Goal: Book appointment/travel/reservation

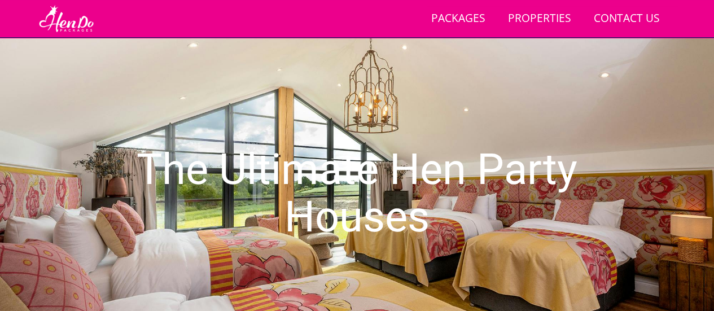
scroll to position [73, 0]
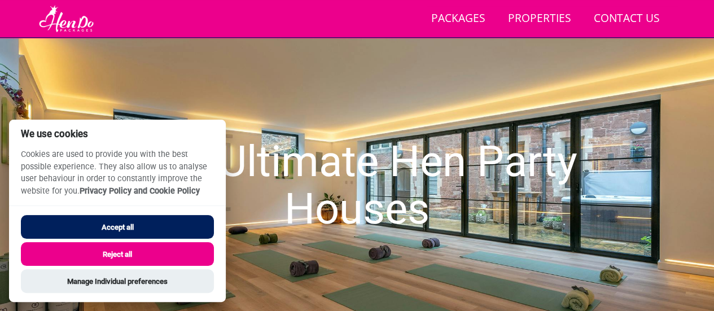
click at [159, 225] on button "Accept all" at bounding box center [117, 227] width 193 height 24
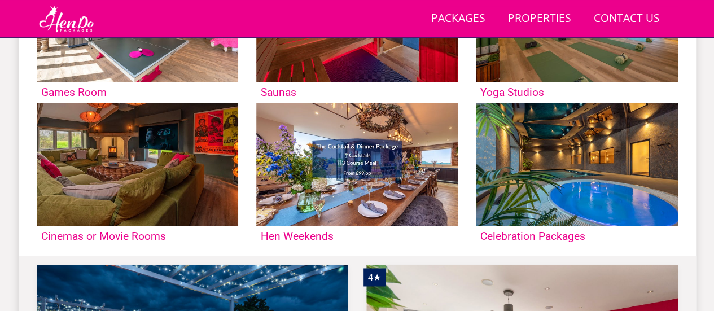
scroll to position [707, 0]
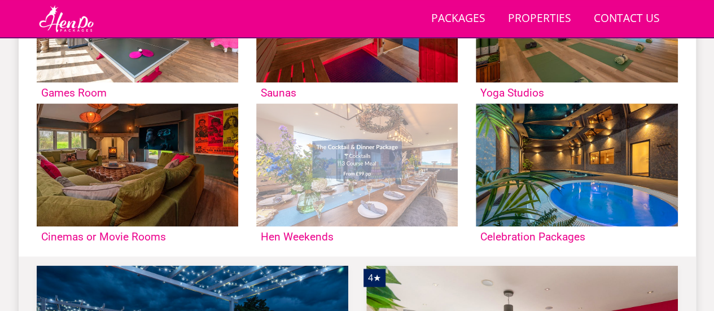
click at [348, 142] on img at bounding box center [356, 164] width 201 height 123
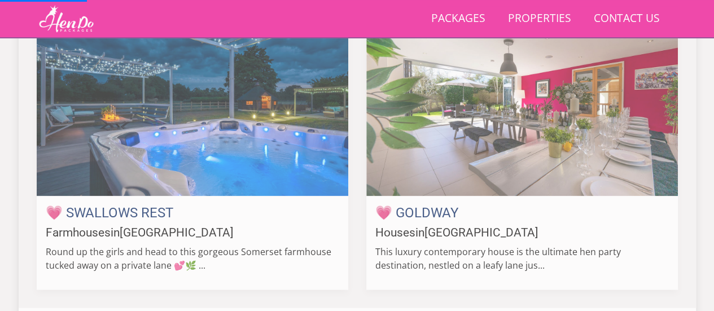
scroll to position [958, 0]
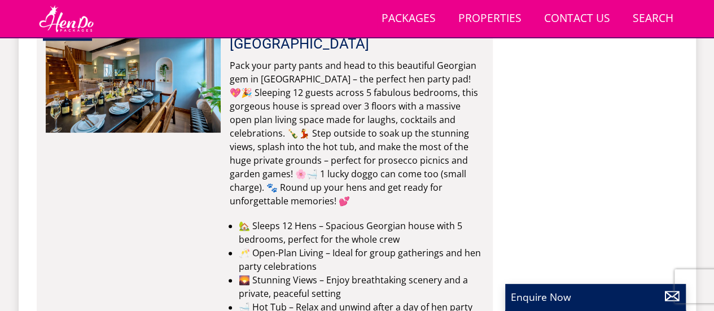
scroll to position [4830, 0]
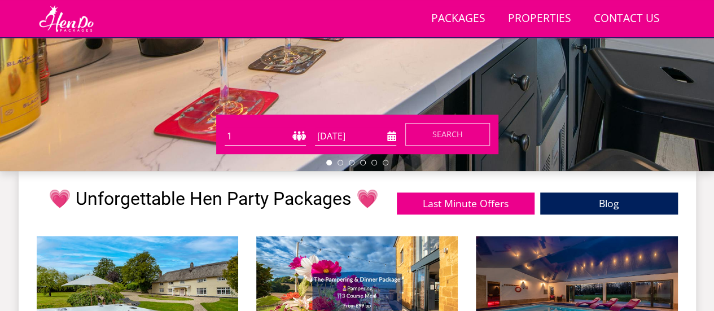
scroll to position [282, 0]
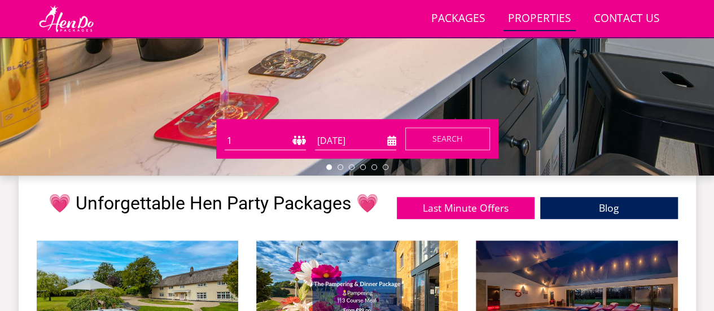
click at [540, 11] on link "Properties" at bounding box center [539, 18] width 72 height 25
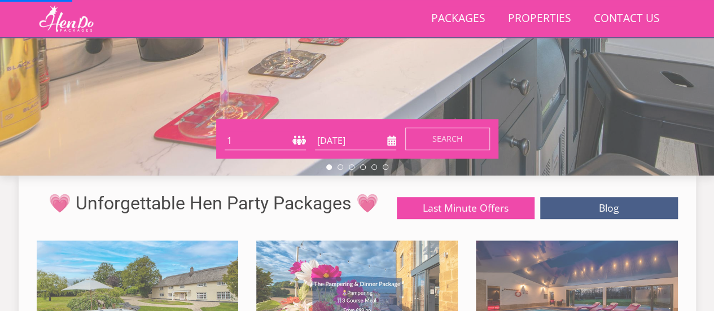
click at [277, 139] on select "1 2 3 4 5 6 7 8 9 10 11 12 13 14 15 16 17 18 19 20 21 22 23 24 25 26 27 28 29 3…" at bounding box center [265, 140] width 81 height 19
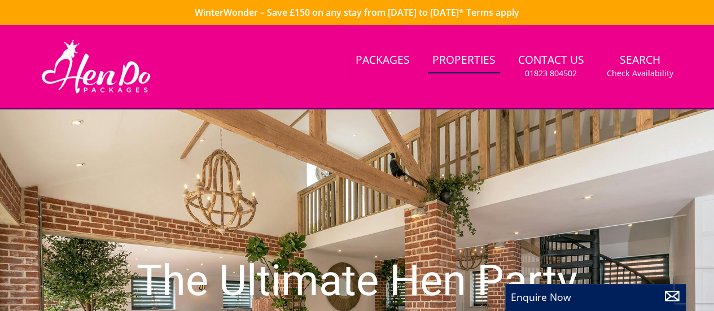
click at [467, 60] on link "Properties" at bounding box center [464, 60] width 72 height 25
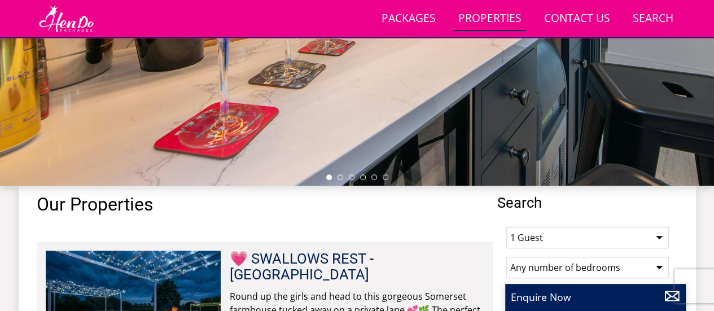
scroll to position [413, 0]
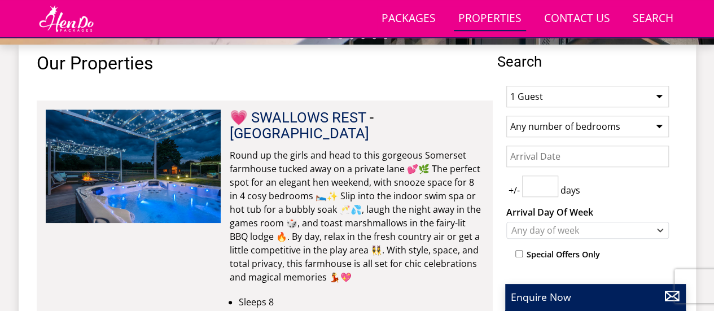
click at [555, 96] on select "1 Guest 2 Guests 3 Guests 4 Guests 5 Guests 6 Guests 7 Guests 8 Guests 9 Guests…" at bounding box center [587, 96] width 163 height 21
select select "15"
click at [506, 86] on select "1 Guest 2 Guests 3 Guests 4 Guests 5 Guests 6 Guests 7 Guests 8 Guests 9 Guests…" at bounding box center [587, 96] width 163 height 21
click at [538, 126] on select "Any number of bedrooms 4 Bedrooms 5 Bedrooms 6 Bedrooms 7 Bedrooms 8 Bedrooms 9…" at bounding box center [587, 126] width 163 height 21
select select "7"
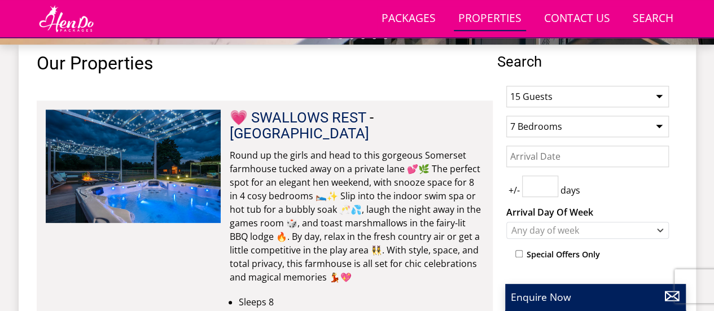
click at [506, 116] on select "Any number of bedrooms 4 Bedrooms 5 Bedrooms 6 Bedrooms 7 Bedrooms 8 Bedrooms 9…" at bounding box center [587, 126] width 163 height 21
click at [523, 152] on input "Date" at bounding box center [587, 156] width 163 height 21
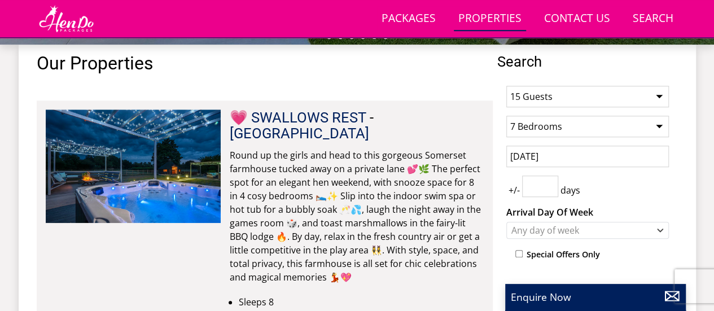
click at [534, 154] on input "[DATE]" at bounding box center [587, 156] width 163 height 21
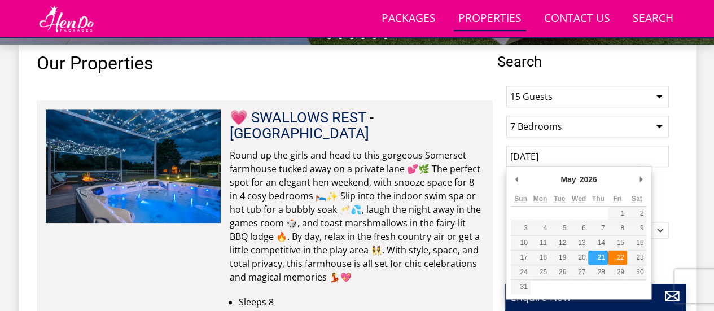
type input "[DATE]"
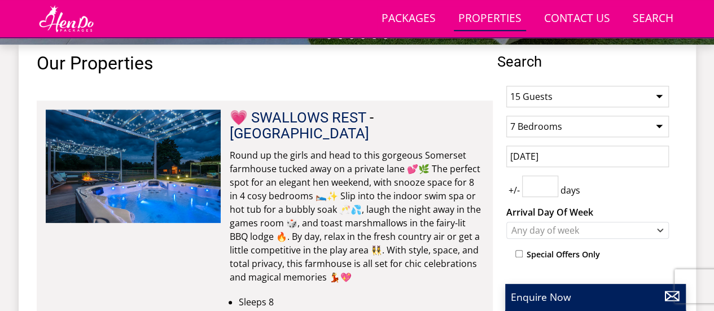
click at [536, 181] on input "number" at bounding box center [540, 186] width 36 height 21
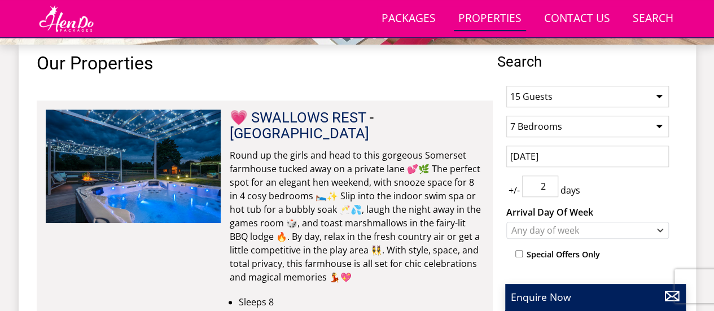
type input "2"
click at [549, 226] on div "Any day of week" at bounding box center [581, 230] width 146 height 12
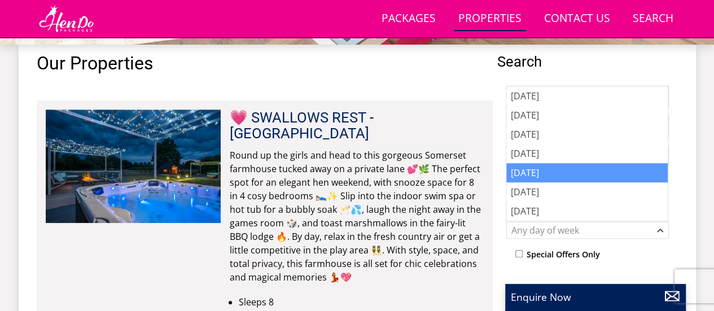
click at [543, 178] on div "[DATE]" at bounding box center [586, 172] width 161 height 19
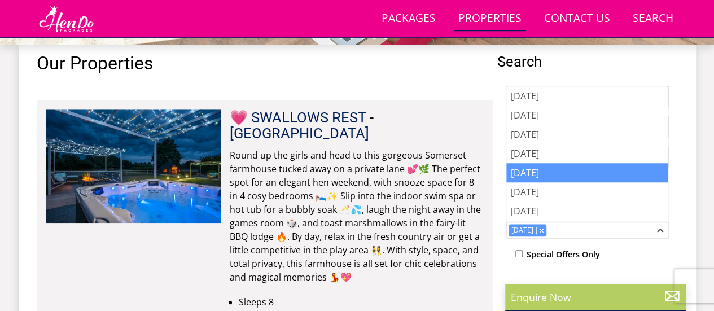
click at [564, 297] on p "Enquire Now" at bounding box center [595, 296] width 169 height 15
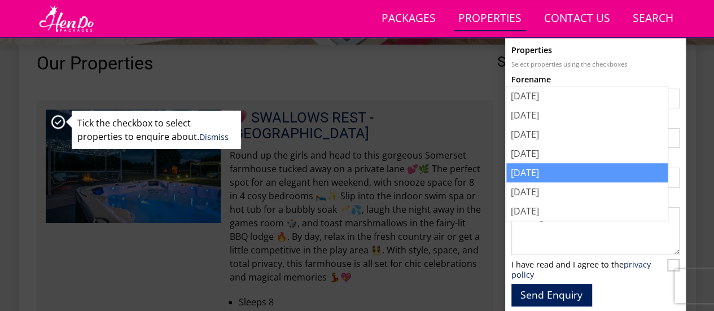
scroll to position [0, 0]
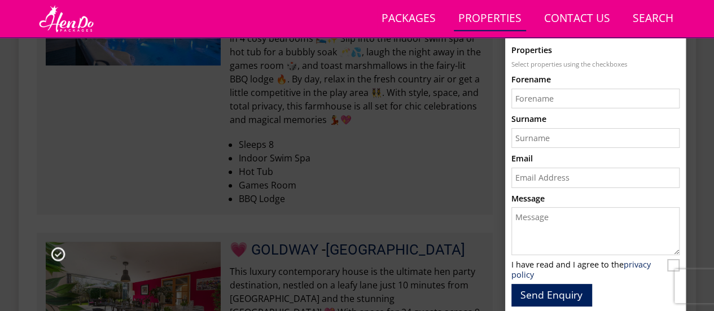
scroll to position [571, 0]
click at [373, 191] on li "BBQ Lodge" at bounding box center [361, 198] width 245 height 14
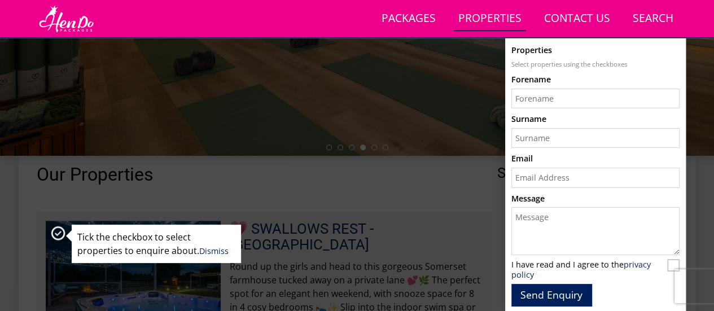
scroll to position [299, 0]
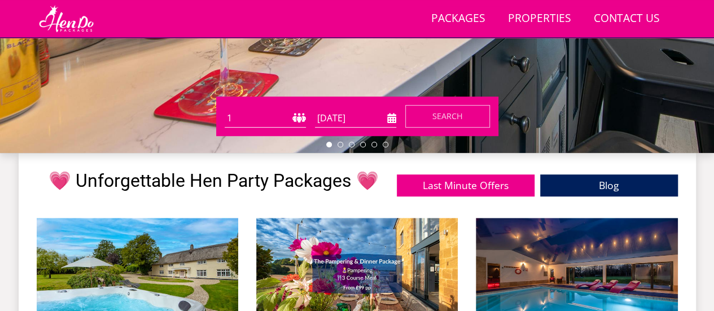
scroll to position [304, 0]
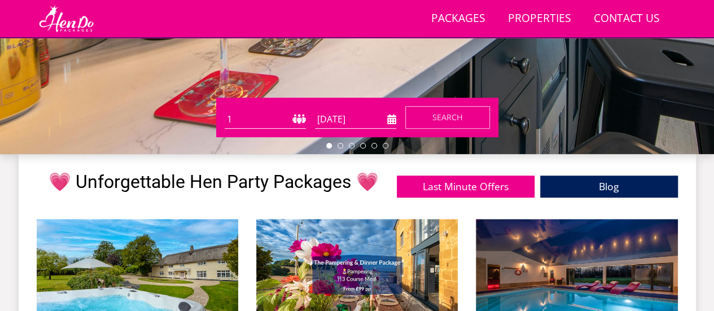
click at [275, 122] on select "1 2 3 4 5 6 7 8 9 10 11 12 13 14 15 16 17 18 19 20 21 22 23 24 25 26 27 28 29 3…" at bounding box center [265, 119] width 81 height 19
select select "15"
click at [225, 110] on select "1 2 3 4 5 6 7 8 9 10 11 12 13 14 15 16 17 18 19 20 21 22 23 24 25 26 27 28 29 3…" at bounding box center [265, 119] width 81 height 19
click at [368, 113] on input "[DATE]" at bounding box center [355, 119] width 81 height 19
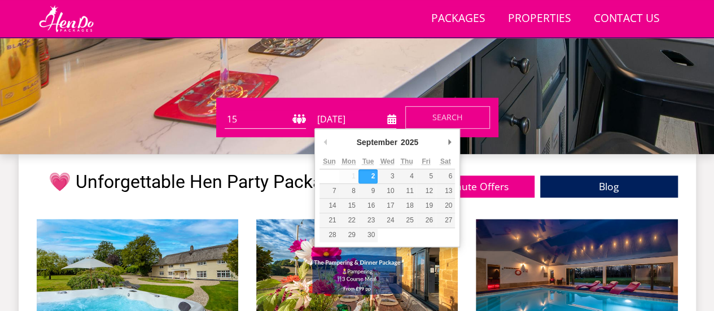
click at [441, 134] on div "September January February March April May June July August September October N…" at bounding box center [386, 144] width 135 height 21
type input "[DATE]"
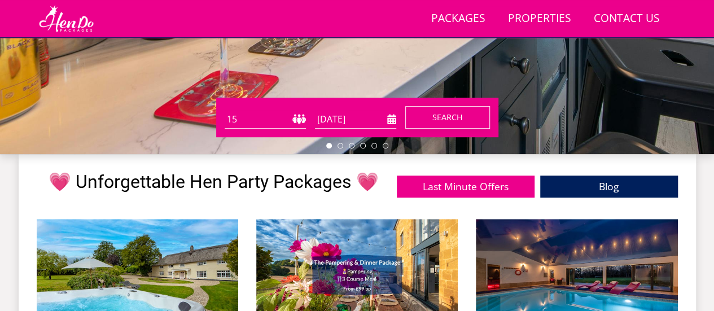
click at [427, 115] on button "Search" at bounding box center [447, 117] width 85 height 23
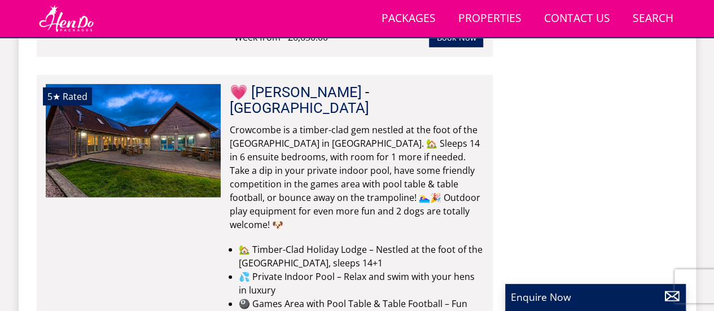
scroll to position [1499, 0]
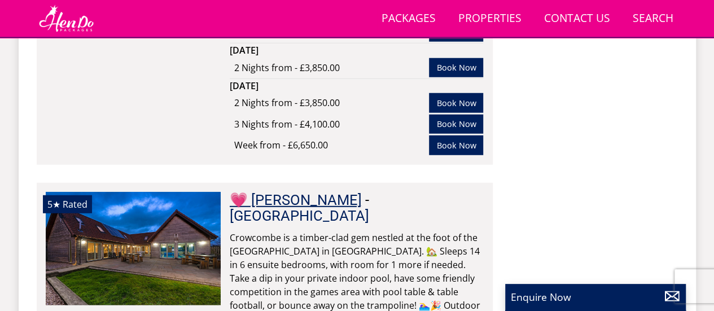
click at [321, 191] on link "💗 [PERSON_NAME]" at bounding box center [296, 199] width 132 height 17
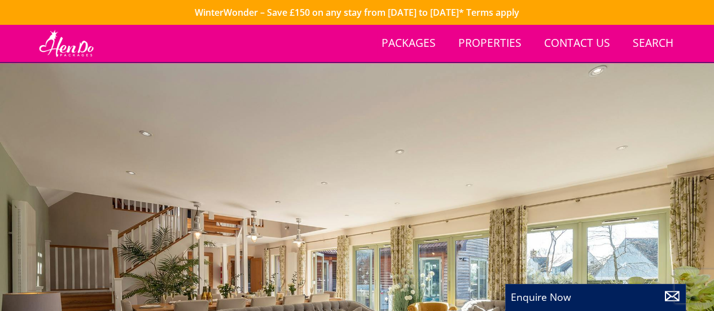
scroll to position [187, 0]
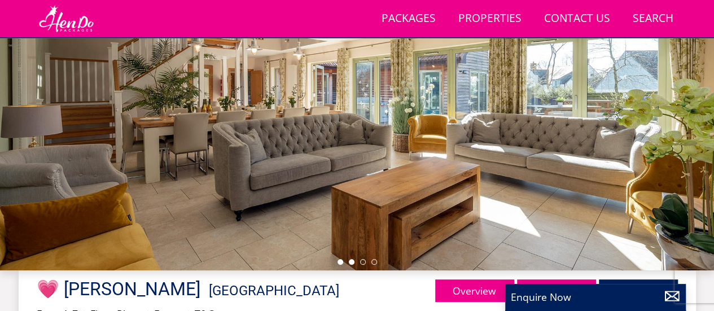
click at [351, 264] on li at bounding box center [352, 262] width 6 height 6
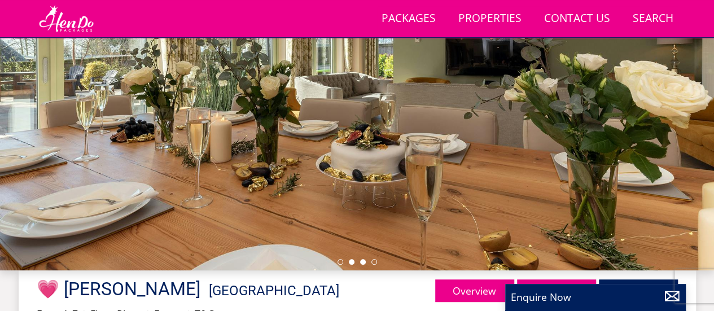
click at [363, 261] on li at bounding box center [363, 262] width 6 height 6
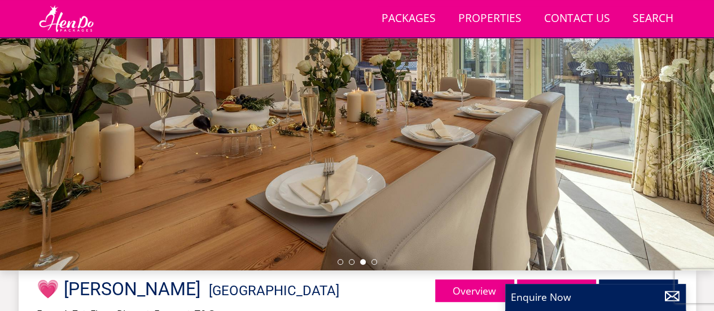
click at [371, 265] on div at bounding box center [357, 72] width 714 height 395
click at [373, 261] on li at bounding box center [374, 262] width 6 height 6
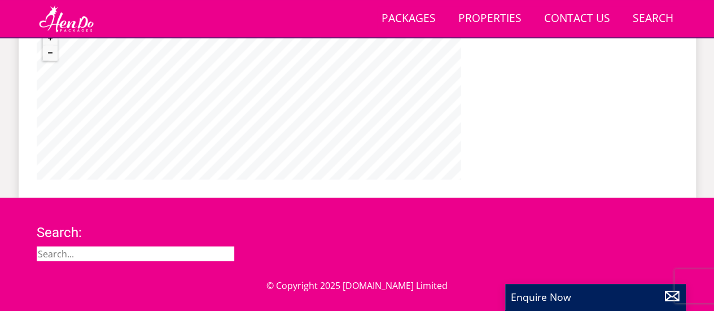
scroll to position [905, 0]
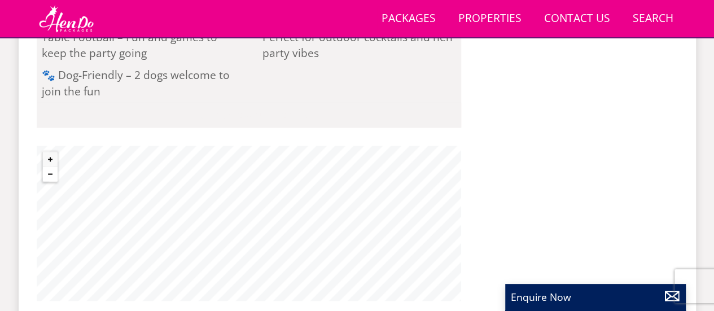
click at [48, 174] on button "Zoom out" at bounding box center [50, 173] width 15 height 15
click at [47, 176] on button "Zoom out" at bounding box center [50, 173] width 15 height 15
click at [46, 179] on button "Zoom out" at bounding box center [50, 173] width 15 height 15
click at [46, 177] on button "Zoom out" at bounding box center [50, 173] width 15 height 15
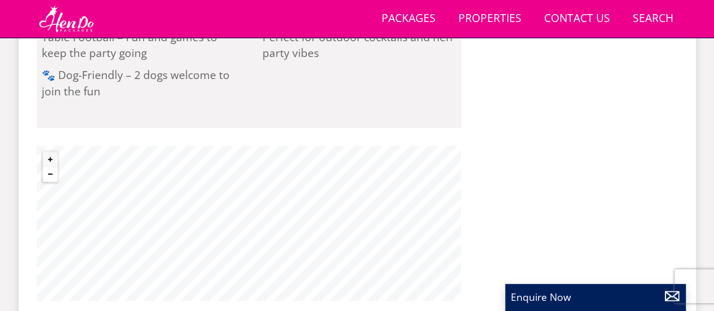
click at [46, 177] on button "Zoom out" at bounding box center [50, 173] width 15 height 15
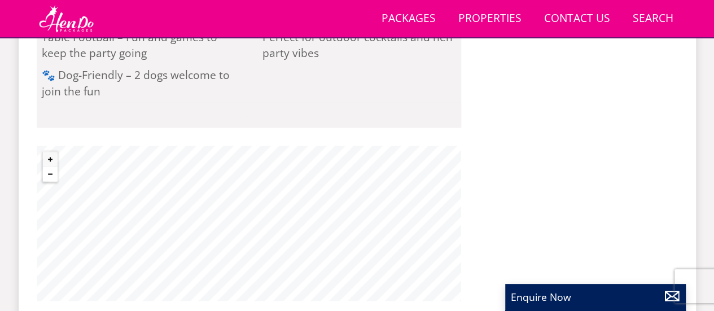
click at [46, 177] on button "Zoom out" at bounding box center [50, 173] width 15 height 15
